Goal: Navigation & Orientation: Find specific page/section

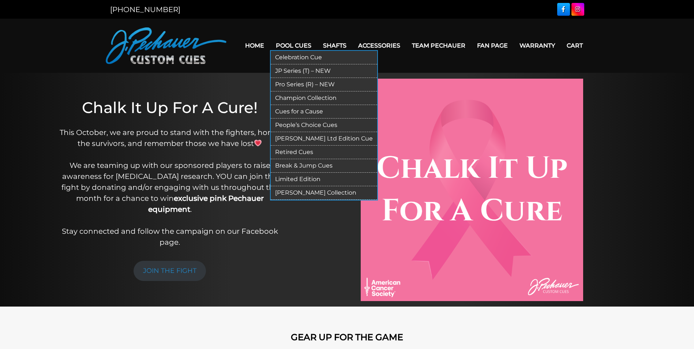
click at [294, 176] on link "Limited Edition" at bounding box center [324, 180] width 106 height 14
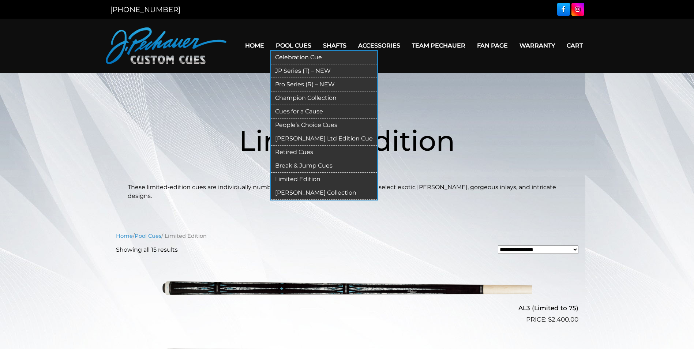
click at [293, 85] on link "Pro Series (R) – NEW" at bounding box center [324, 85] width 106 height 14
